Goal: Transaction & Acquisition: Book appointment/travel/reservation

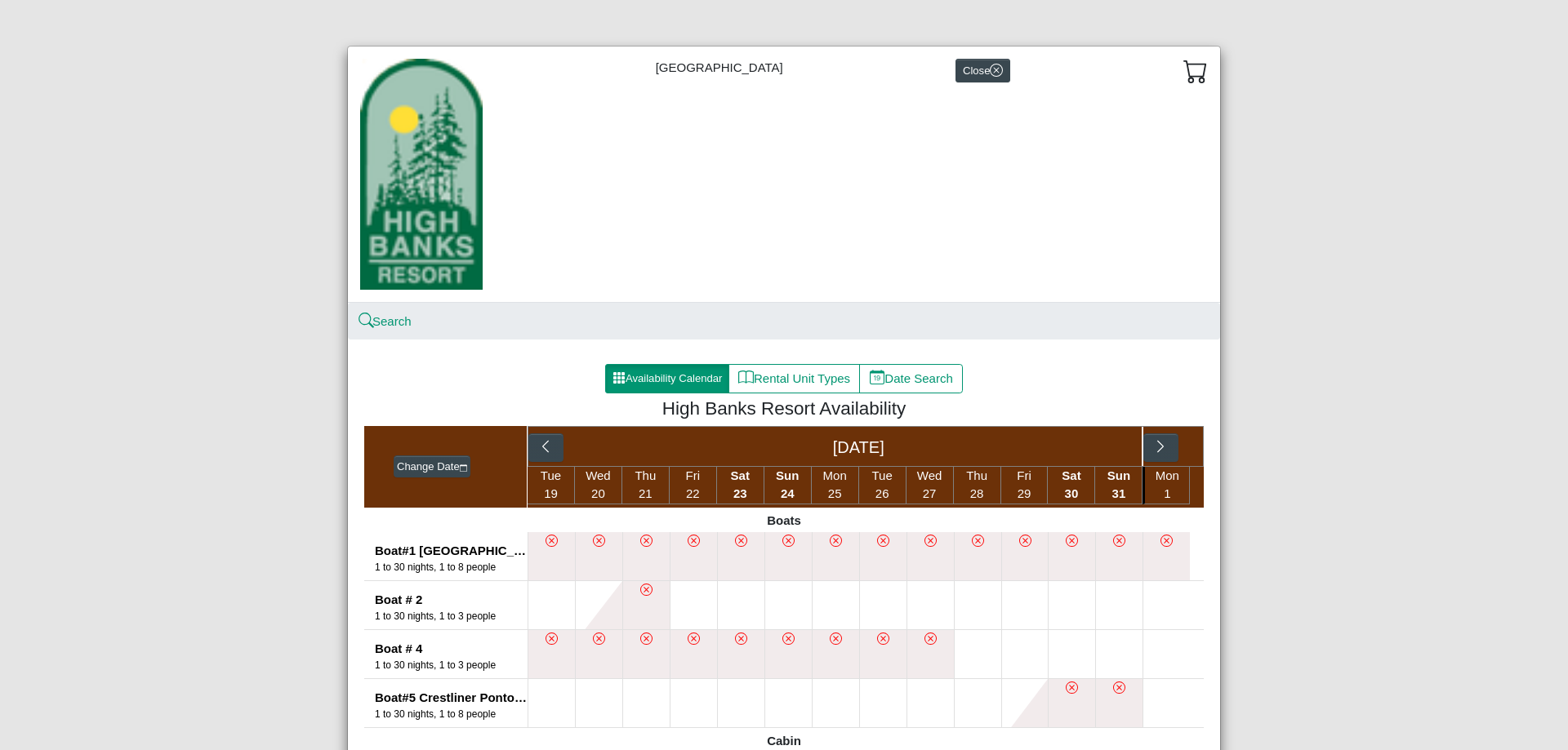
scroll to position [163, 0]
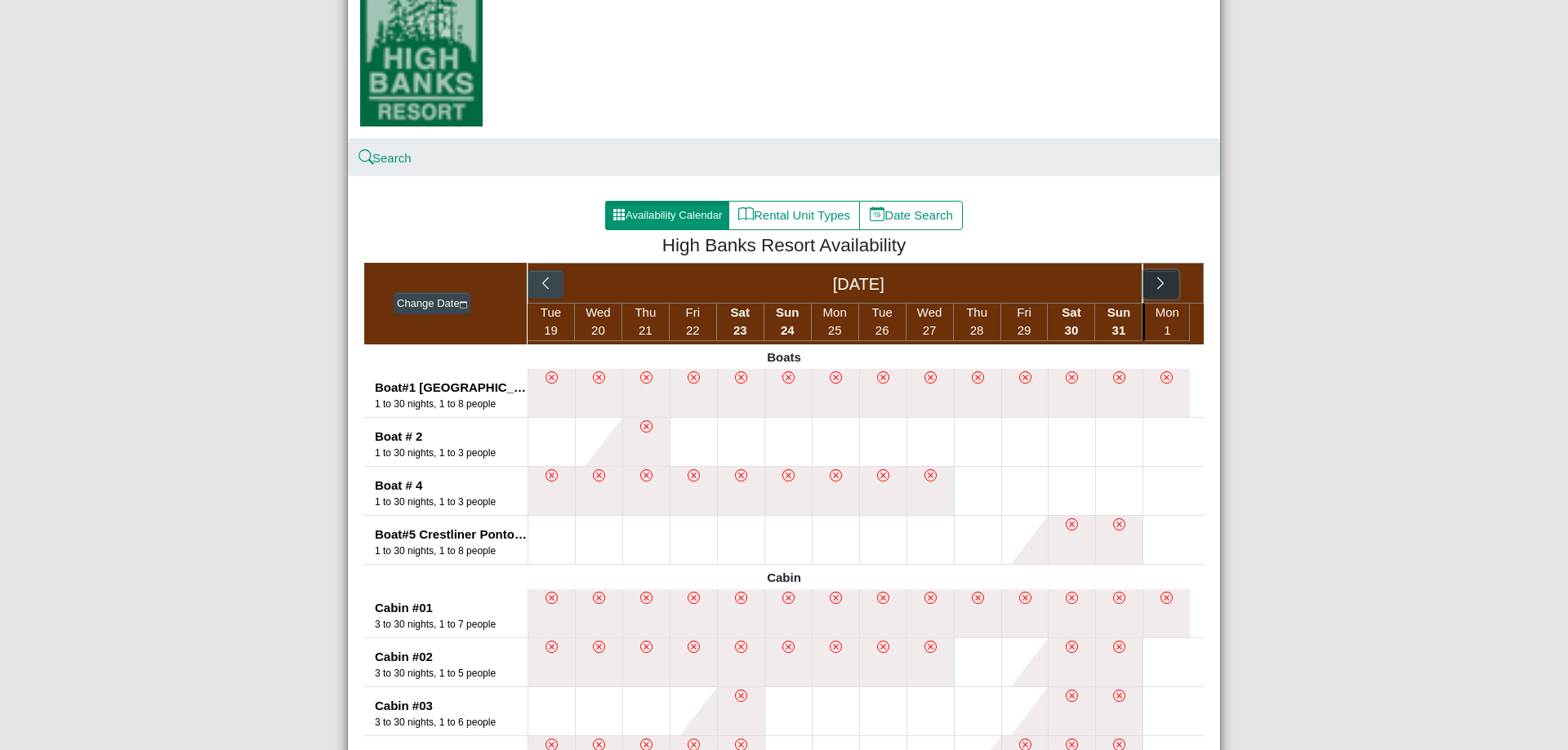
click at [1154, 291] on icon "chevron right" at bounding box center [1161, 284] width 15 height 15
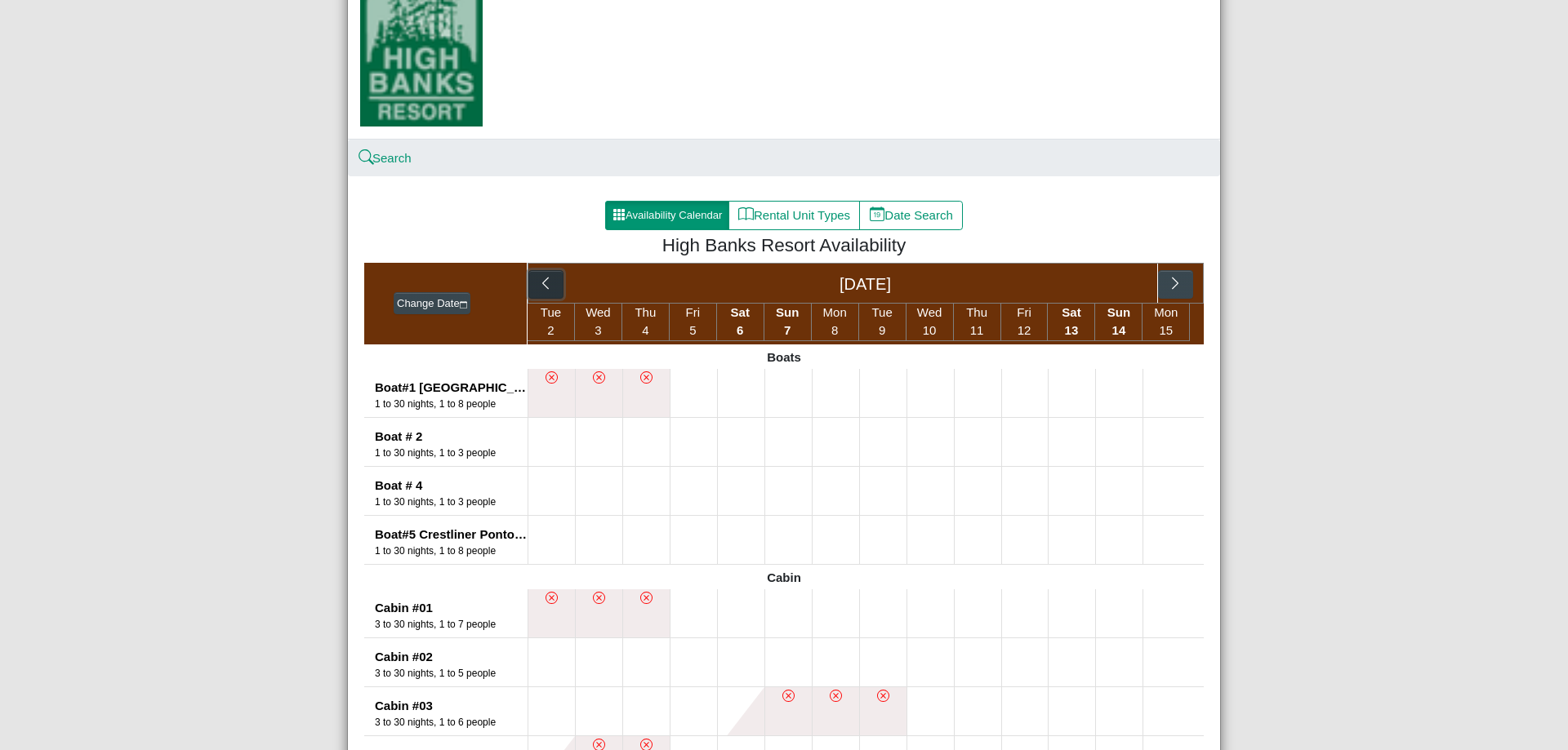
click at [543, 288] on icon "chevron left" at bounding box center [546, 284] width 15 height 15
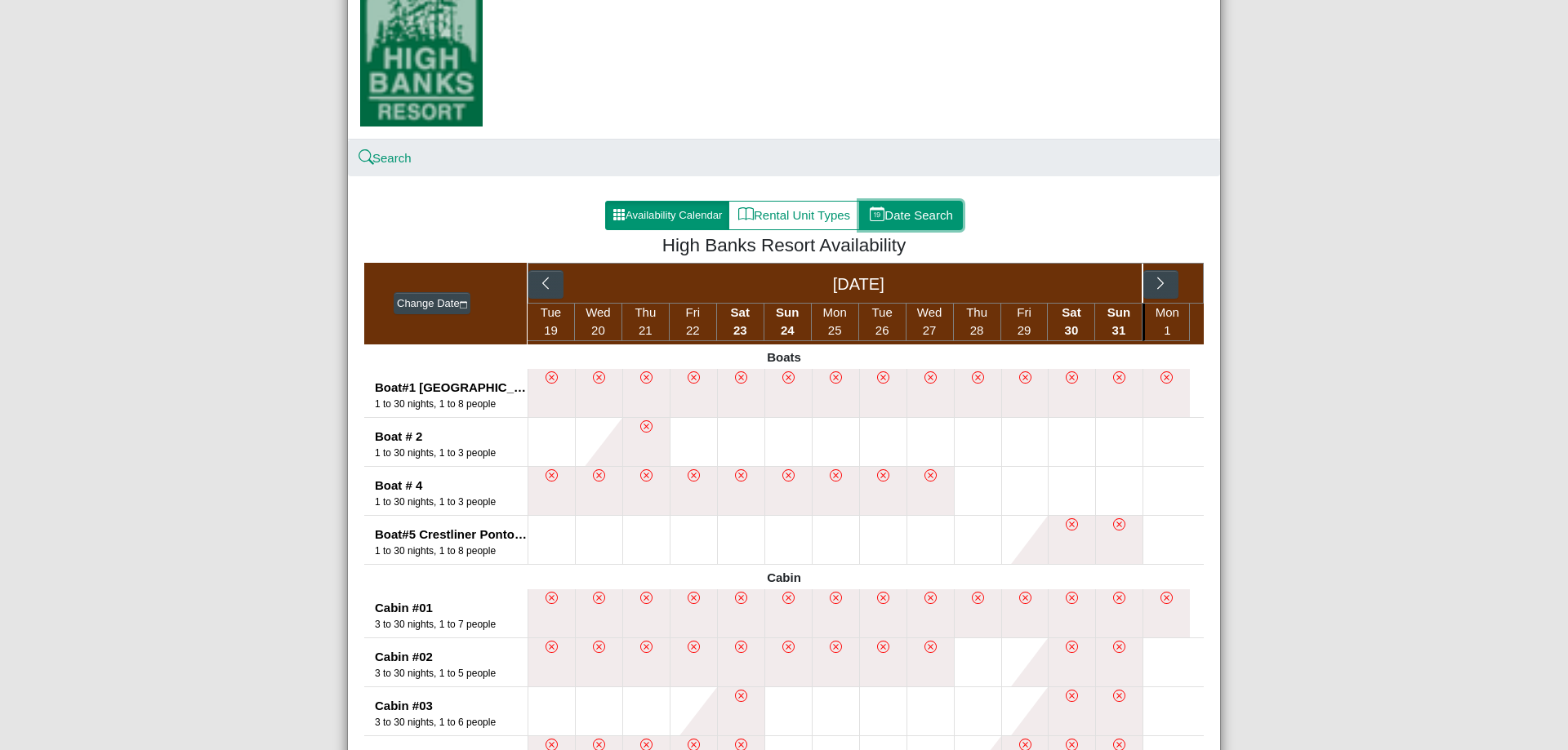
click at [930, 218] on button "Date Search" at bounding box center [911, 215] width 103 height 29
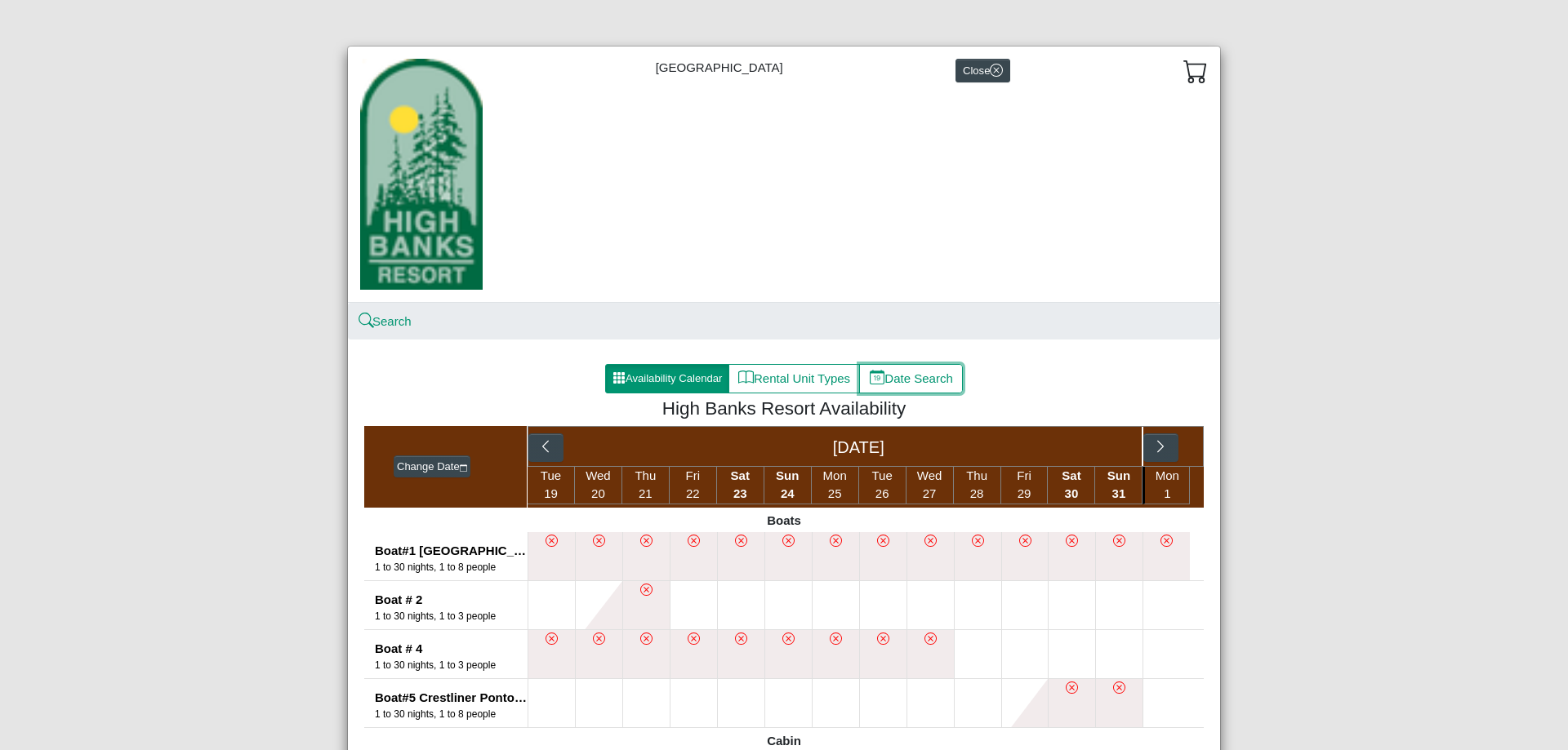
select select "*"
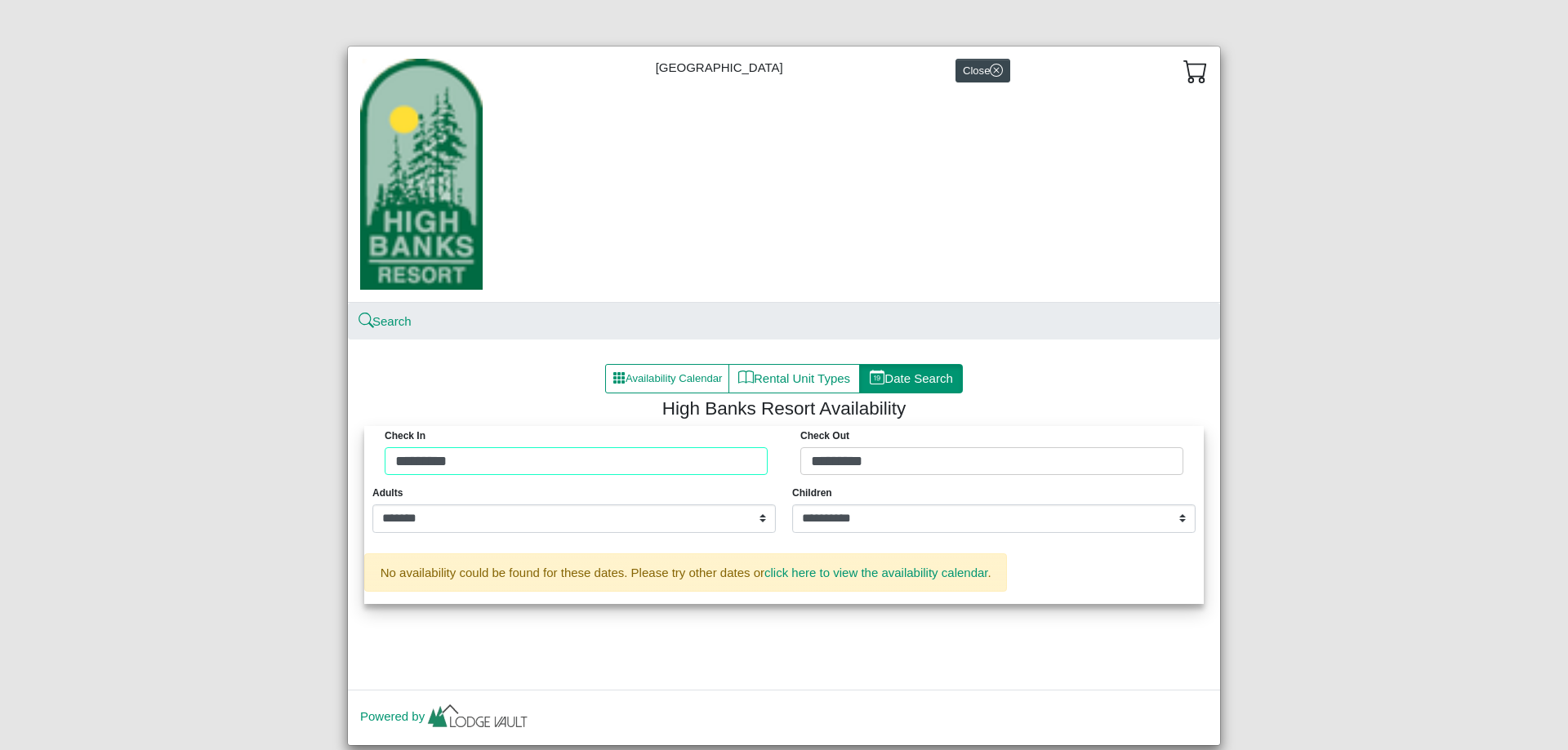
click at [547, 468] on div "Check in ********* Check Out *********" at bounding box center [784, 454] width 831 height 57
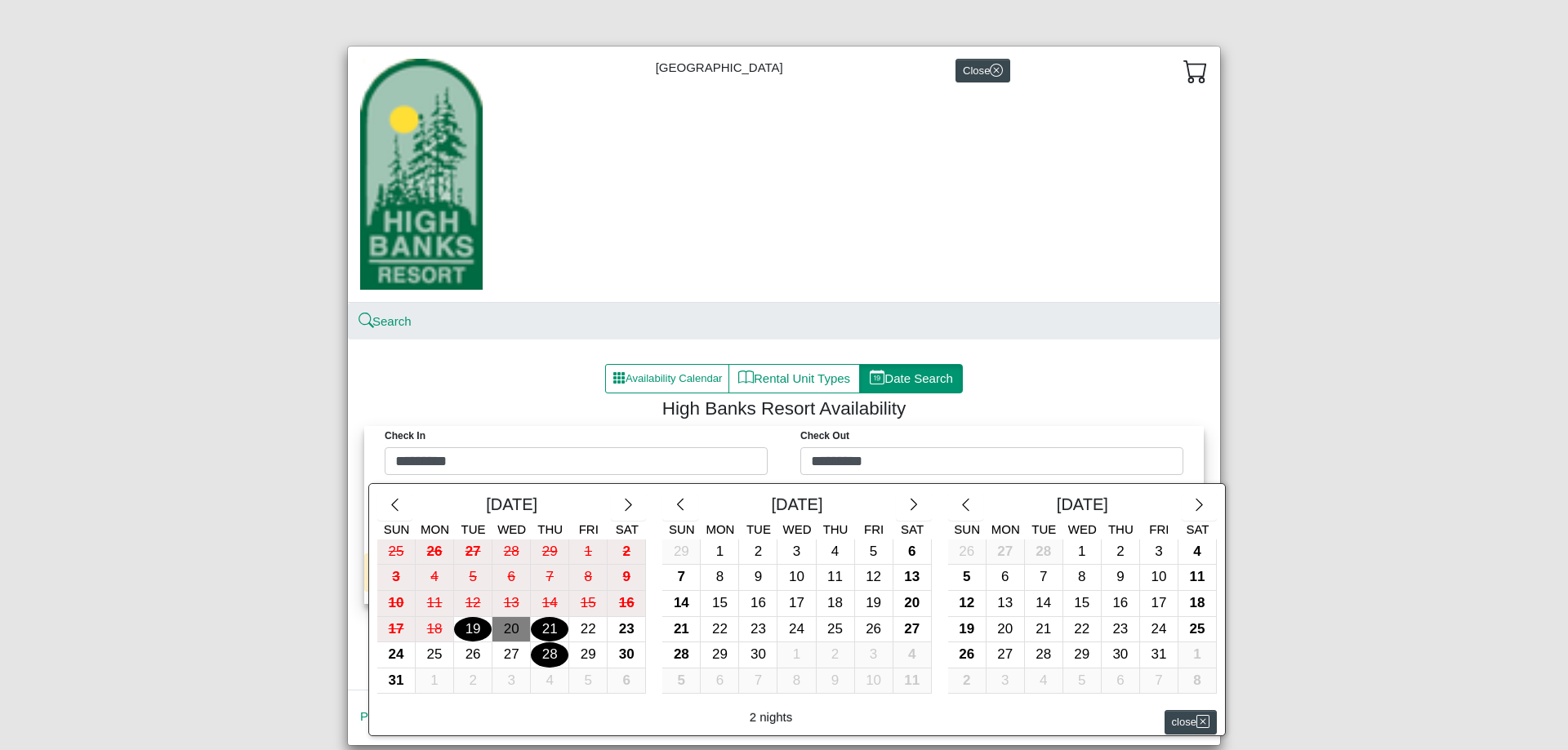
click at [539, 658] on div "28" at bounding box center [549, 655] width 38 height 26
type input "*********"
click at [712, 554] on div "1" at bounding box center [719, 553] width 38 height 26
type input "********"
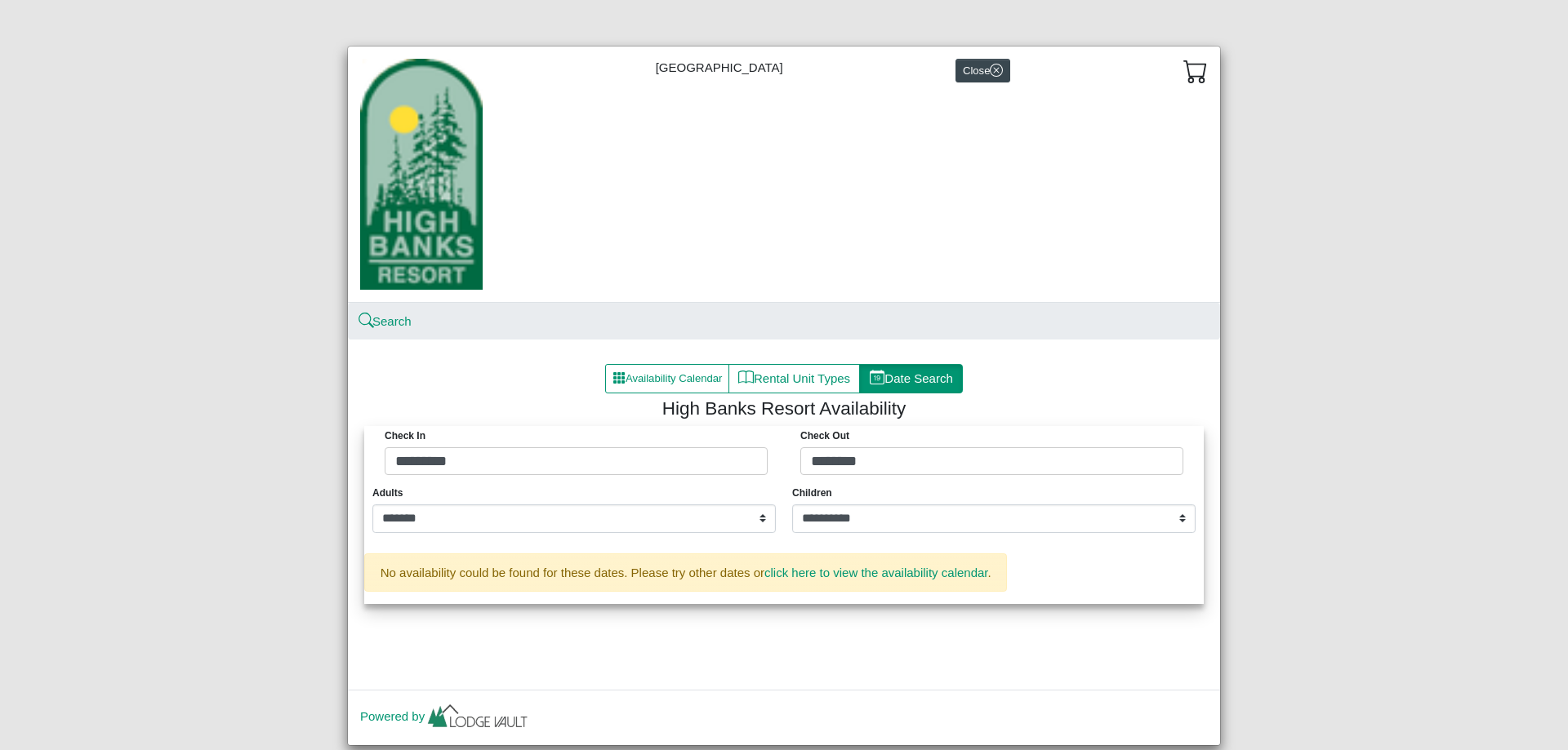
click at [634, 419] on h4 "High Banks Resort Availability" at bounding box center [784, 408] width 831 height 22
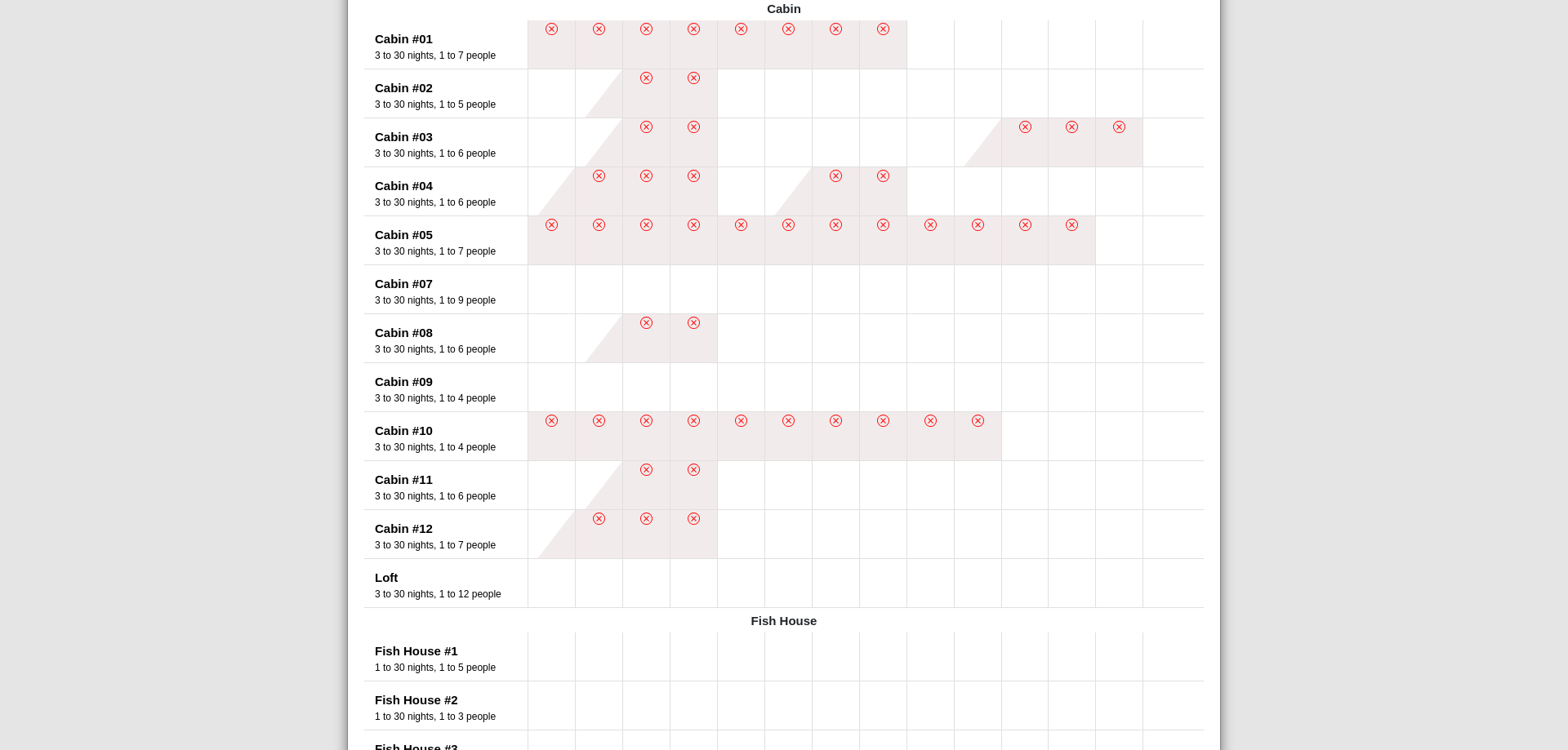
scroll to position [817, 0]
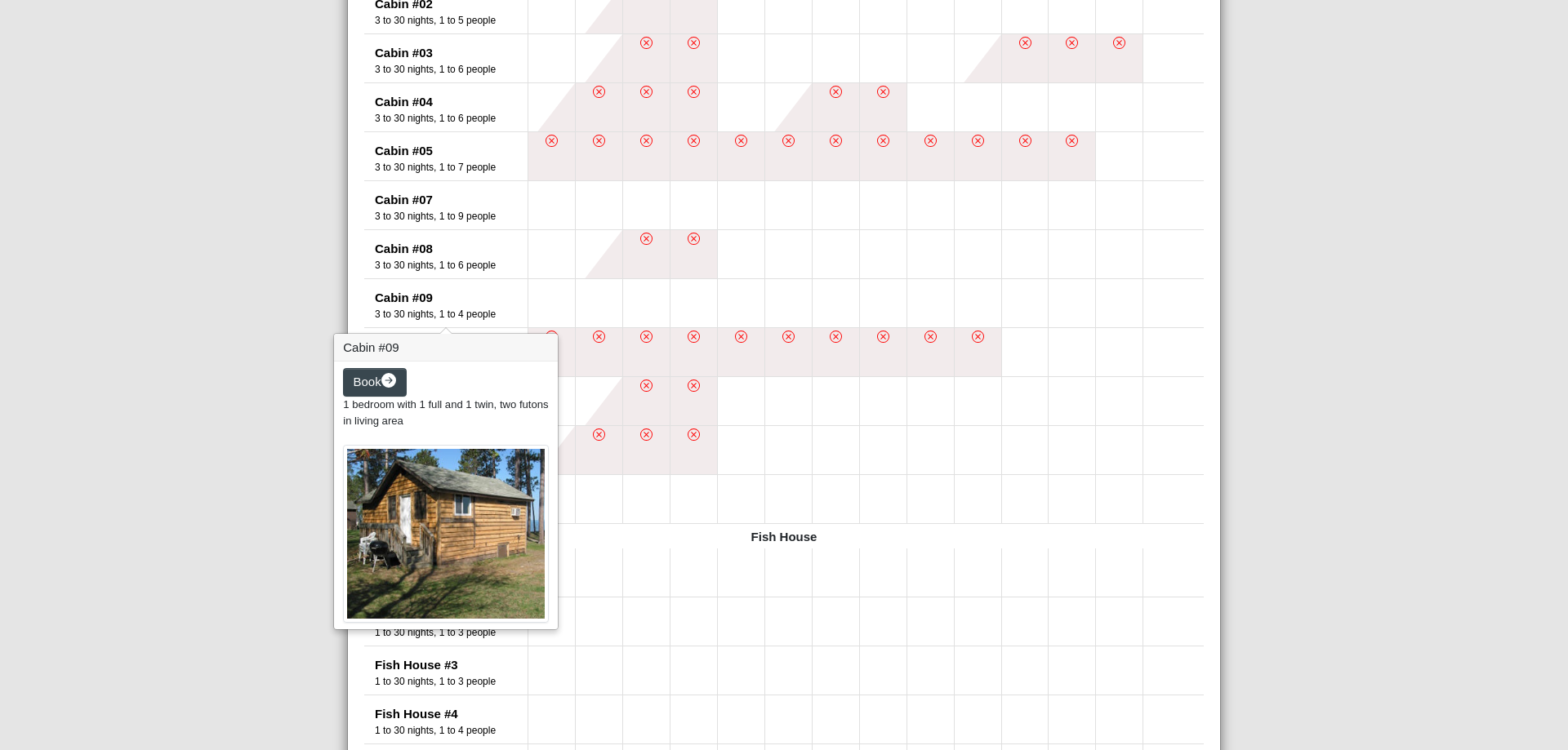
click at [416, 425] on span "1 bedroom with 1 full and 1 twin, two futons in living area" at bounding box center [445, 412] width 205 height 28
click at [385, 389] on icon "arrow right circle fill" at bounding box center [389, 381] width 15 height 15
click at [354, 378] on span "Book" at bounding box center [367, 382] width 27 height 14
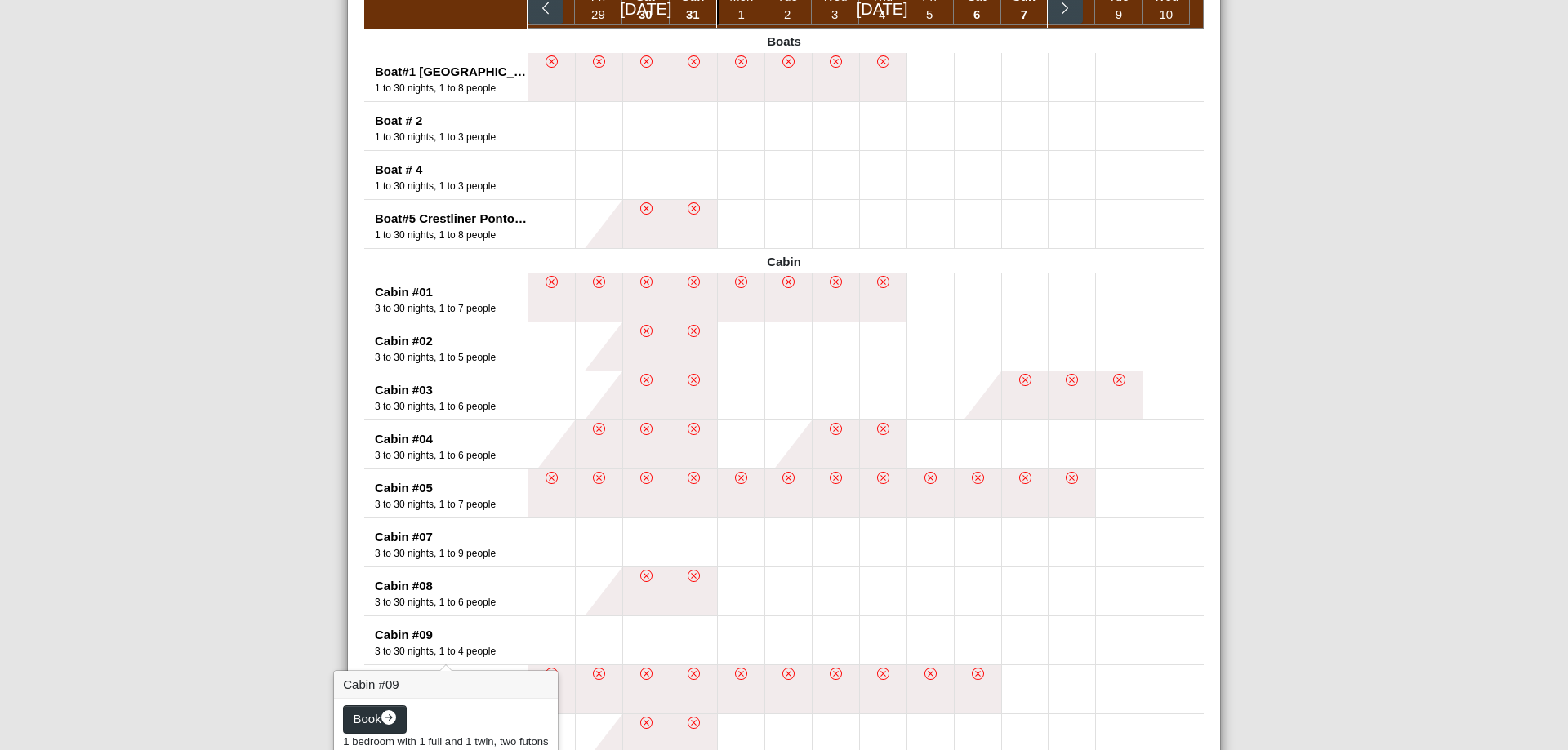
select select "*"
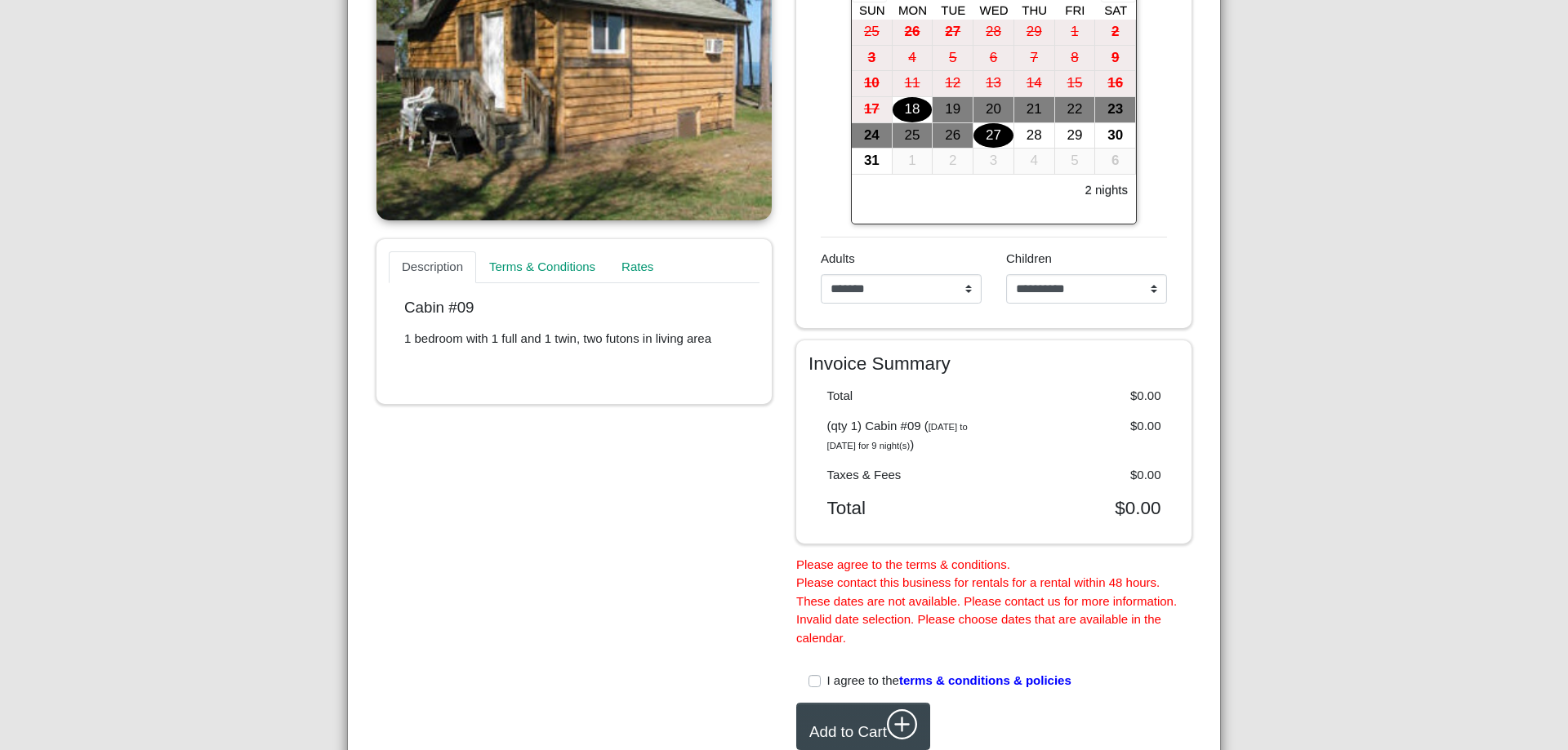
scroll to position [488, 0]
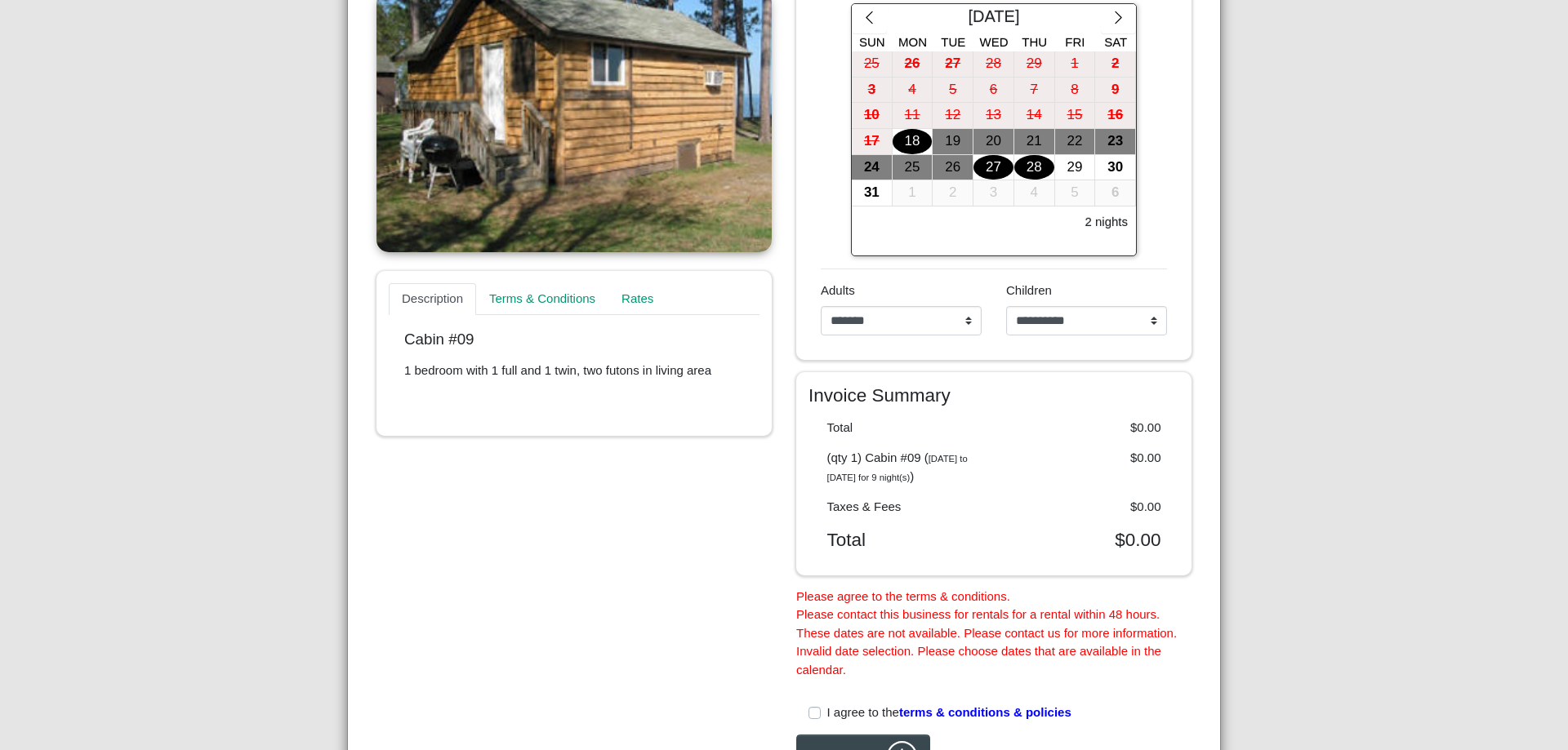
click at [1026, 171] on div "28" at bounding box center [1034, 168] width 40 height 26
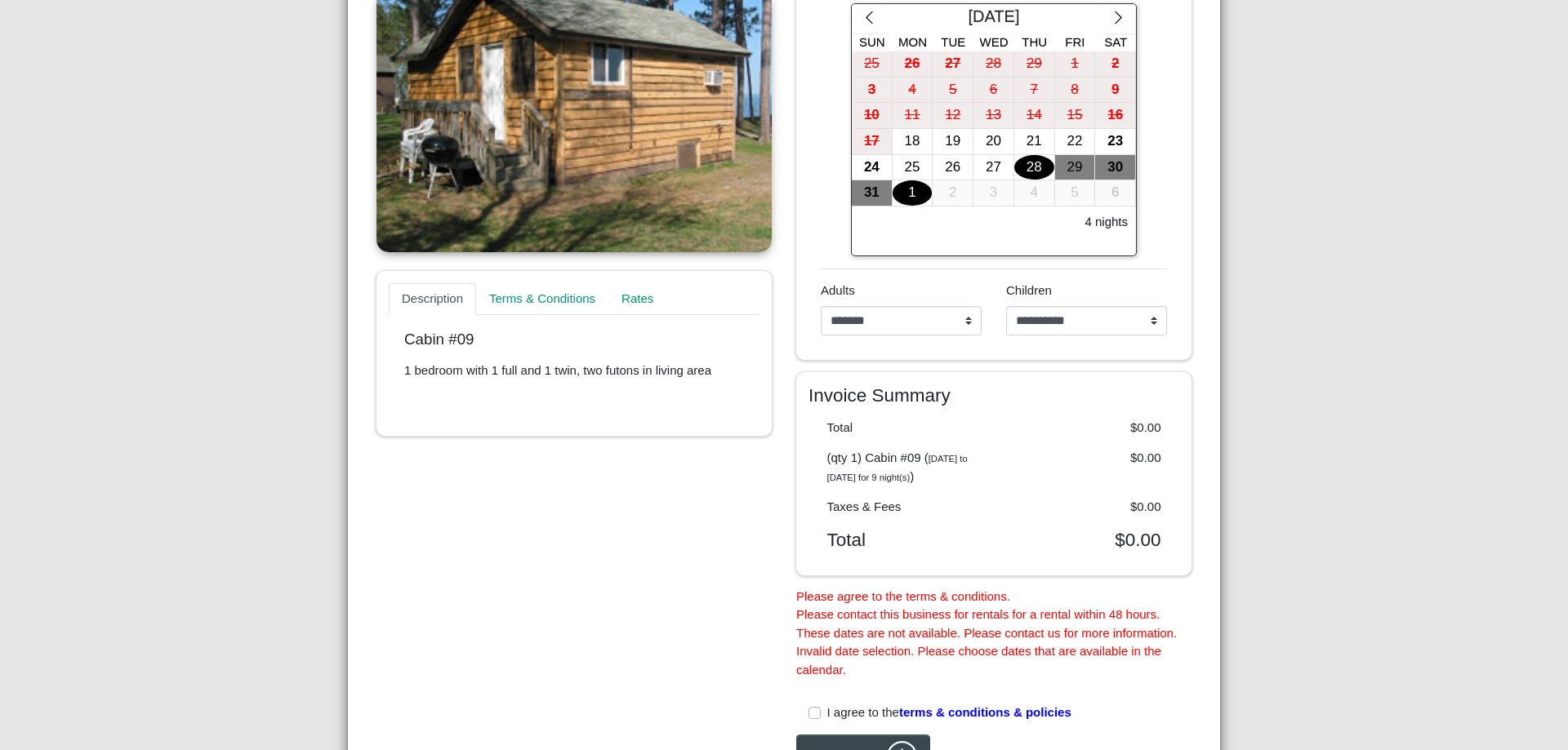
click at [903, 192] on div "1" at bounding box center [913, 193] width 40 height 26
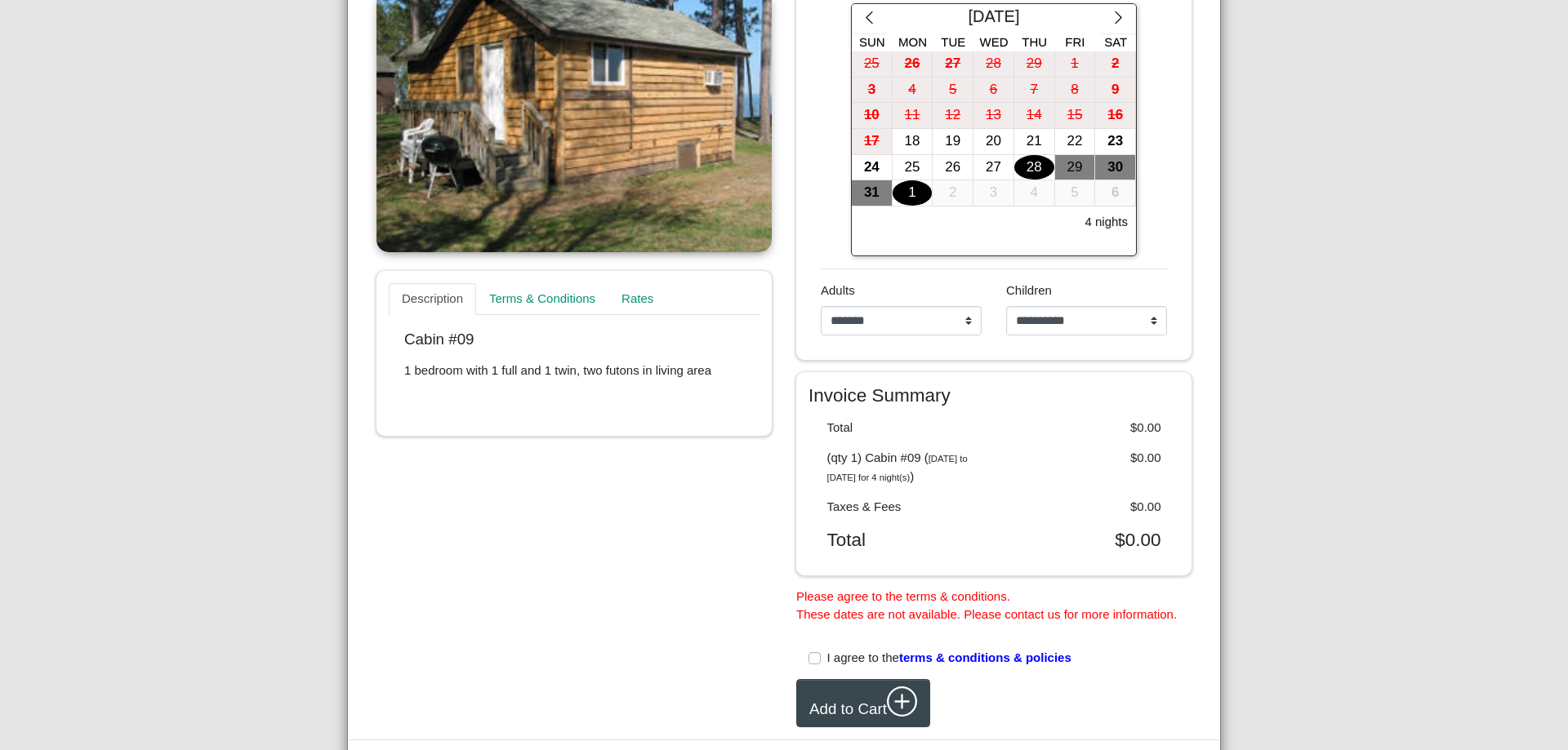
click at [827, 668] on label "I agree to the terms & conditions & policies" at bounding box center [949, 659] width 244 height 19
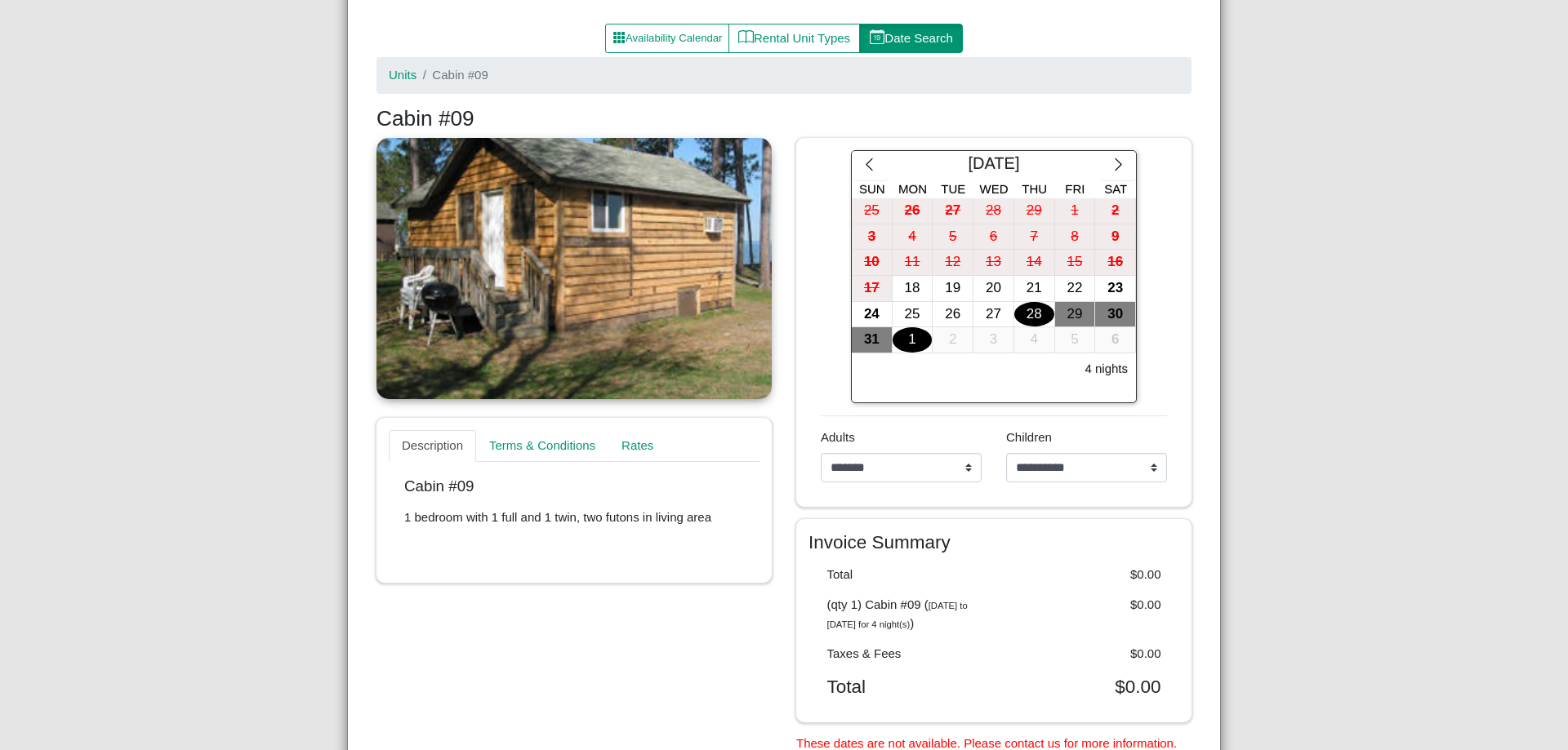
scroll to position [161, 0]
